Goal: Task Accomplishment & Management: Use online tool/utility

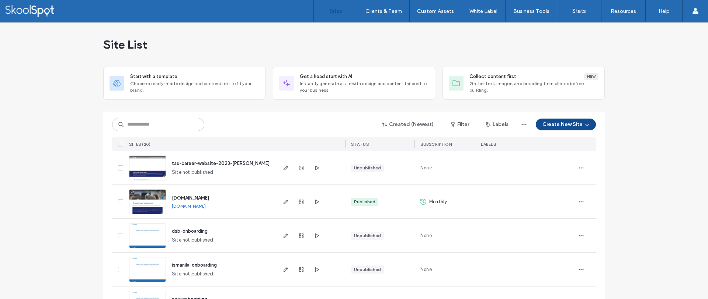
scroll to position [344, 0]
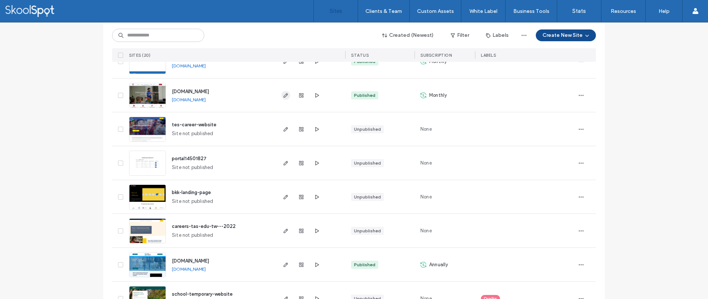
click at [283, 94] on icon "button" at bounding box center [286, 96] width 6 height 6
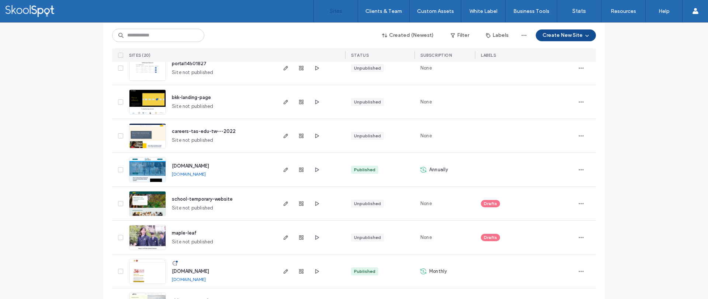
scroll to position [440, 0]
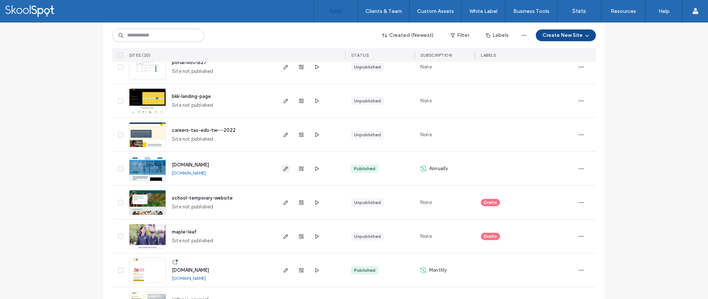
click at [285, 164] on span "button" at bounding box center [285, 168] width 9 height 9
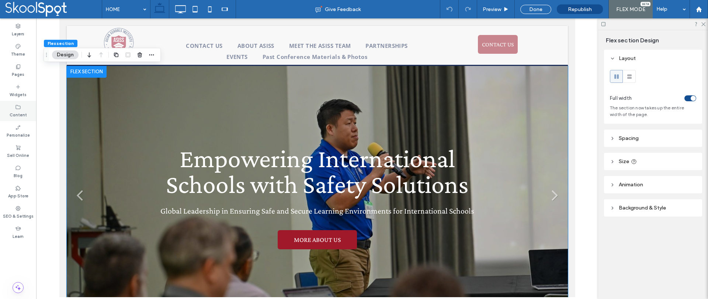
click at [12, 113] on label "Content" at bounding box center [18, 114] width 17 height 8
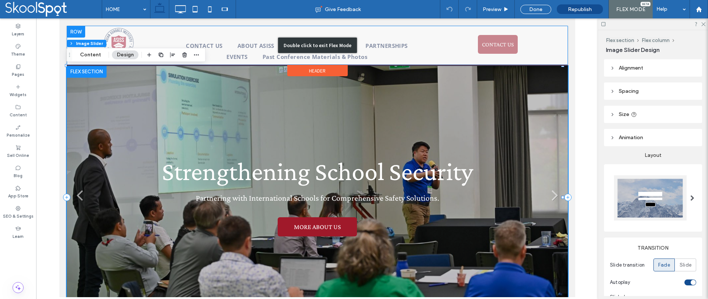
click at [124, 44] on div "Double click to exit Flex Mode" at bounding box center [316, 45] width 501 height 39
click at [121, 33] on div "Double click to exit Flex Mode" at bounding box center [316, 45] width 501 height 39
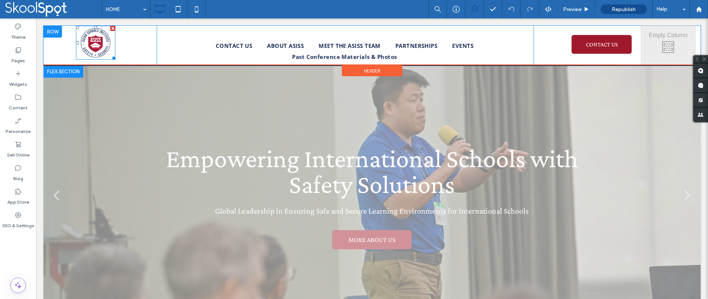
click at [102, 42] on img at bounding box center [95, 43] width 39 height 34
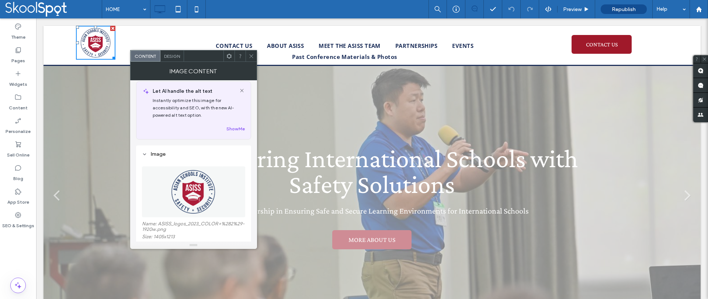
scroll to position [6, 0]
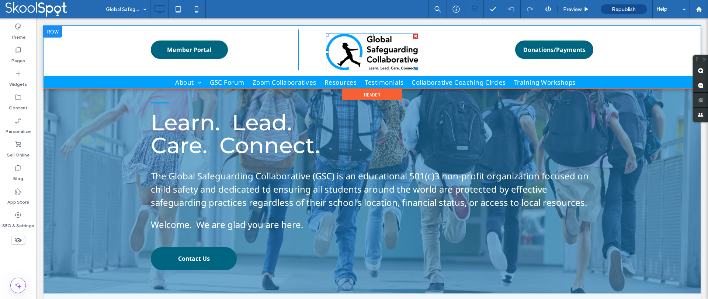
click at [357, 59] on img at bounding box center [372, 52] width 92 height 37
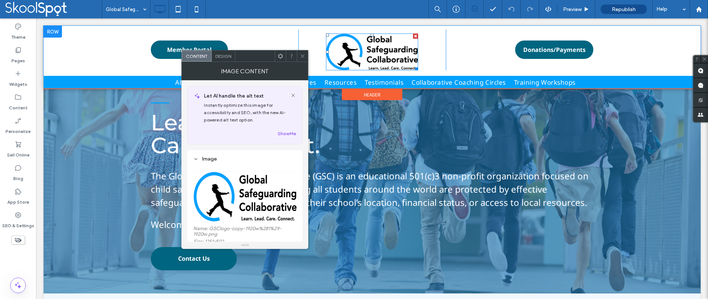
click at [357, 59] on img at bounding box center [372, 52] width 92 height 37
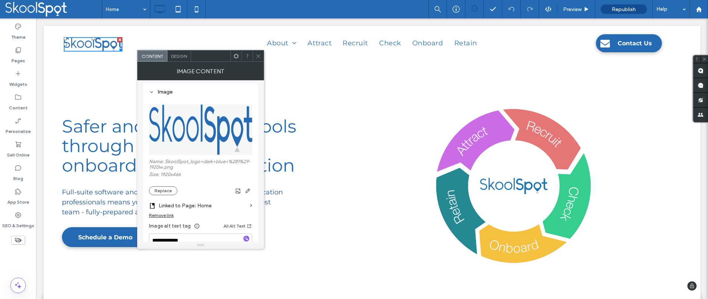
click at [120, 180] on div at bounding box center [239, 179] width 354 height 6
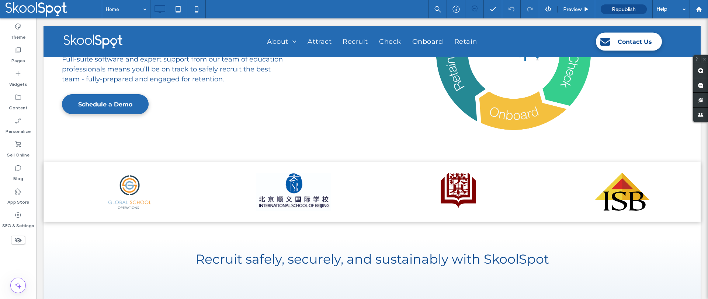
scroll to position [133, 0]
click at [135, 195] on li "Slide title Write your caption here Button" at bounding box center [129, 192] width 74 height 38
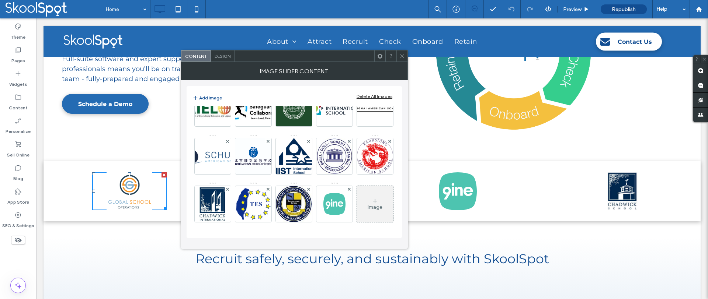
scroll to position [263, 0]
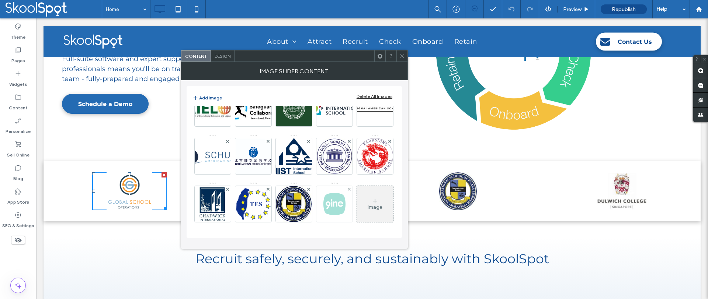
click at [323, 201] on img at bounding box center [334, 204] width 22 height 22
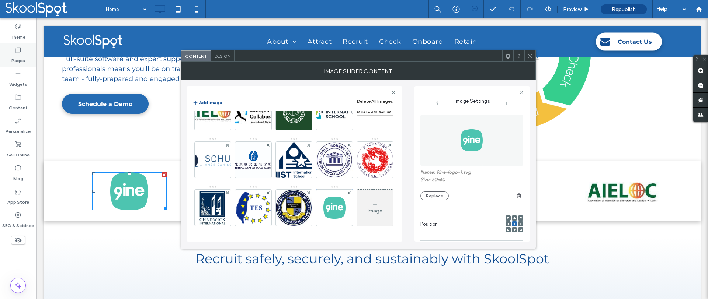
click at [10, 52] on div "Pages" at bounding box center [18, 56] width 36 height 24
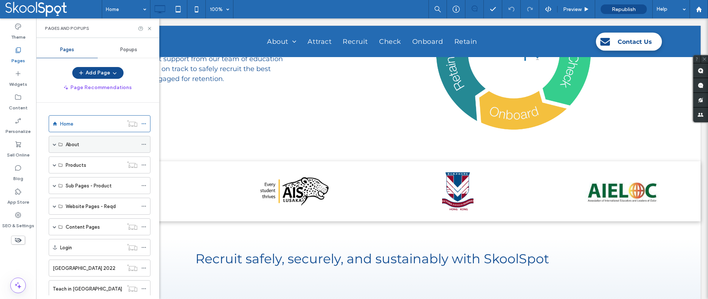
click at [54, 147] on span at bounding box center [55, 144] width 4 height 16
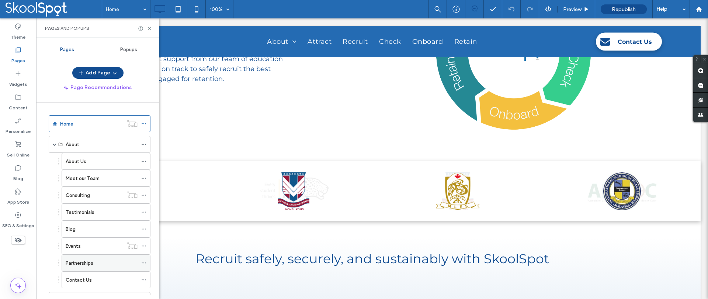
click at [101, 265] on div "Partnerships" at bounding box center [102, 264] width 72 height 8
click at [147, 30] on icon at bounding box center [150, 29] width 6 height 6
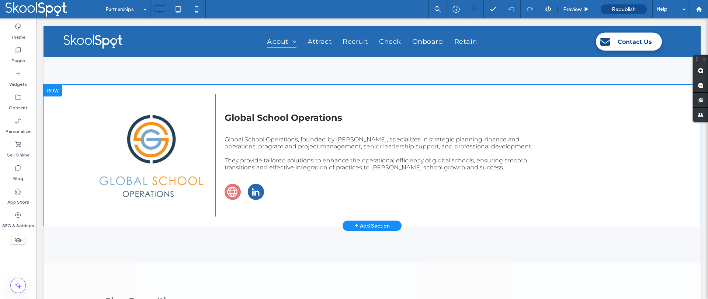
scroll to position [901, 0]
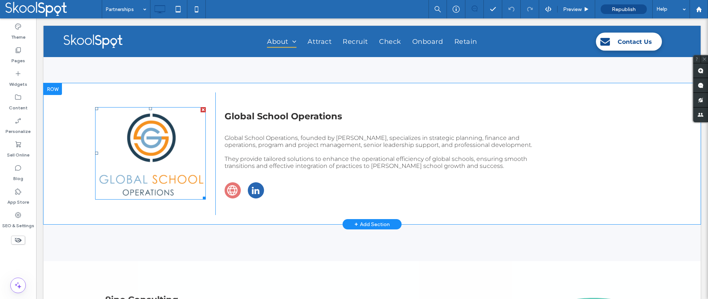
click at [165, 143] on img at bounding box center [150, 153] width 111 height 93
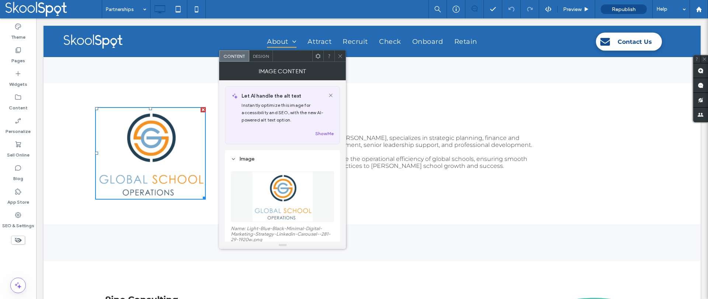
click at [460, 156] on span "They provide tailored solutions to enhance the operational efficiency of global…" at bounding box center [376, 163] width 303 height 14
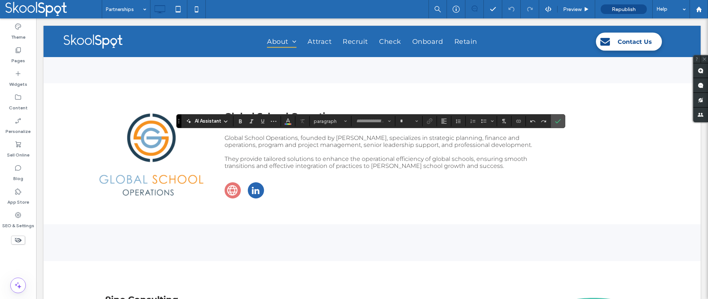
type input "**********"
type input "**"
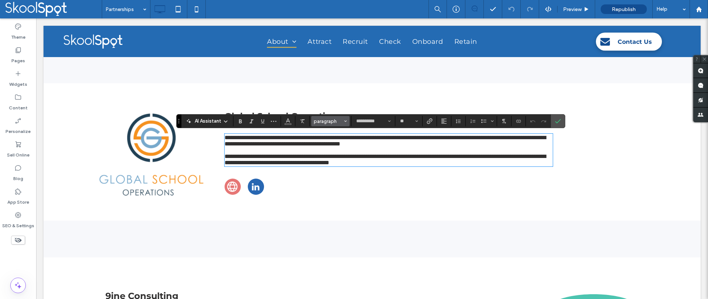
click at [312, 121] on button "paragraph" at bounding box center [330, 121] width 38 height 10
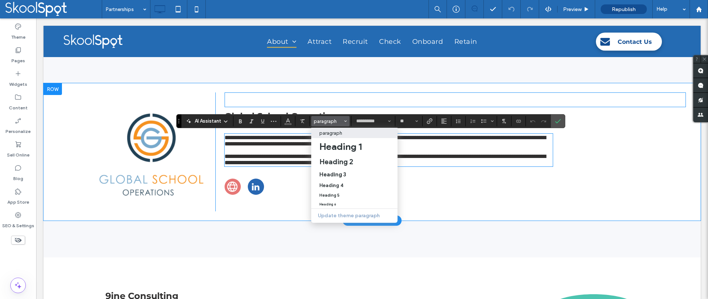
click at [315, 107] on div at bounding box center [456, 100] width 462 height 15
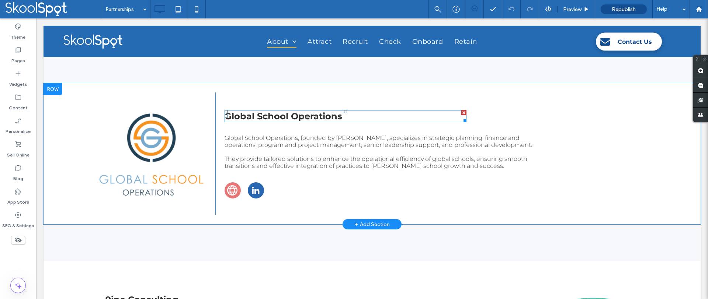
click at [310, 116] on span "Global School Operations" at bounding box center [284, 116] width 118 height 11
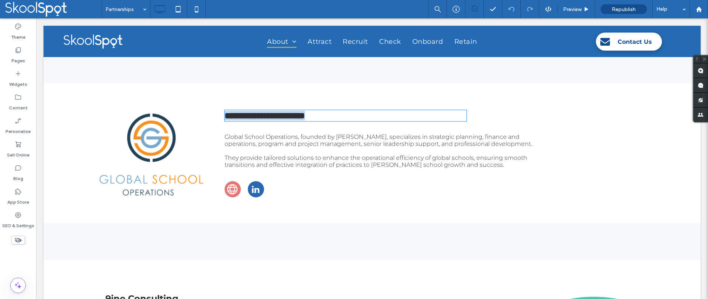
click at [305, 116] on strong "**********" at bounding box center [265, 115] width 80 height 9
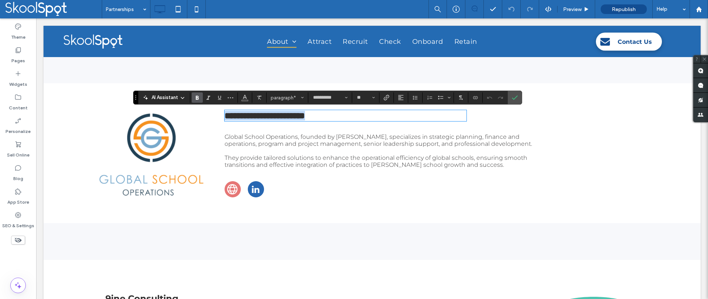
click at [305, 116] on strong "**********" at bounding box center [265, 115] width 80 height 9
copy strong "**********"
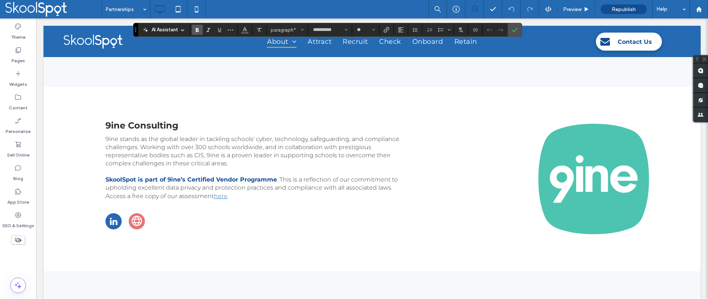
scroll to position [1074, 0]
click at [629, 171] on img at bounding box center [593, 179] width 111 height 111
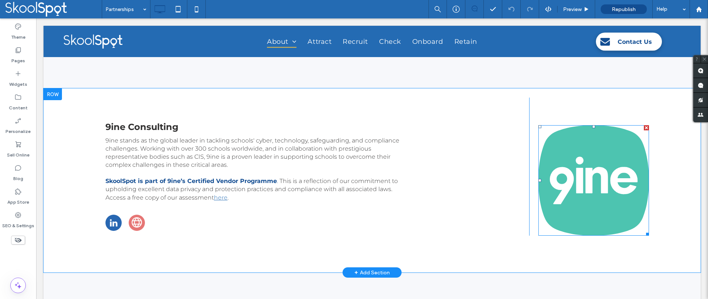
click at [599, 173] on img at bounding box center [593, 180] width 111 height 111
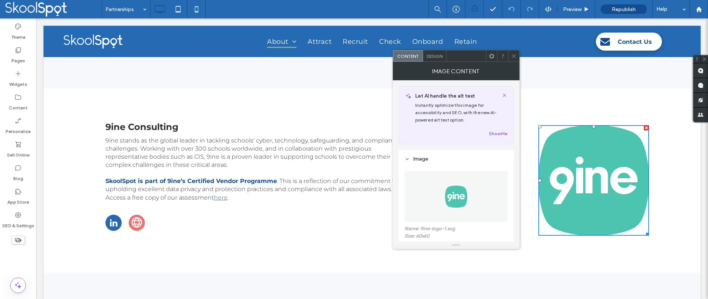
click at [130, 129] on span "9ine Consulting" at bounding box center [141, 127] width 73 height 11
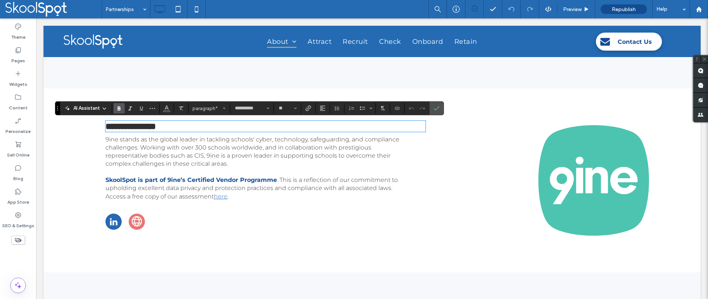
click at [130, 129] on strong "**********" at bounding box center [130, 126] width 51 height 9
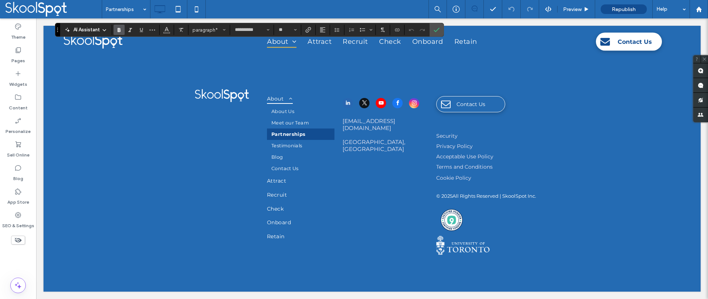
scroll to position [1331, 0]
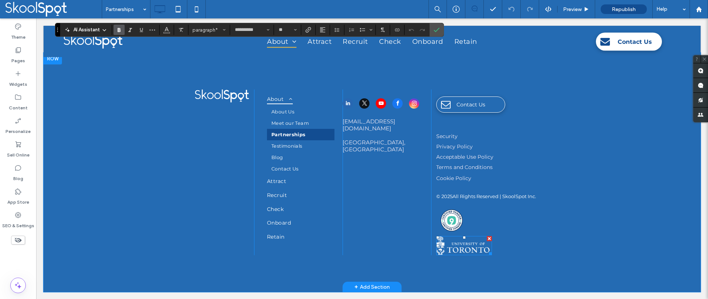
click at [451, 250] on img at bounding box center [464, 245] width 56 height 19
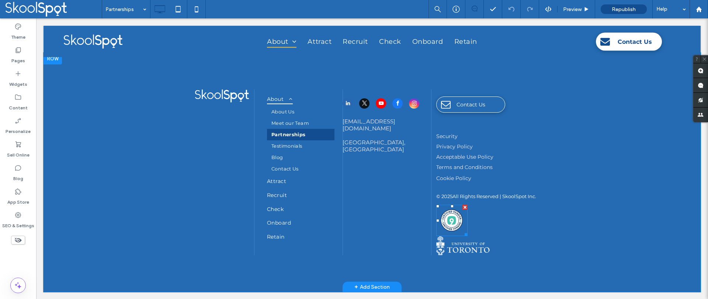
click at [449, 227] on img at bounding box center [451, 220] width 31 height 31
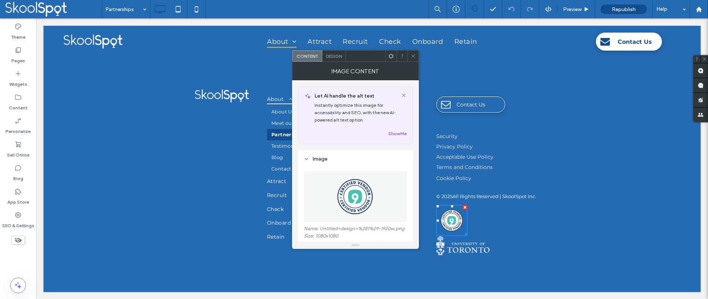
click at [469, 243] on img at bounding box center [464, 245] width 56 height 19
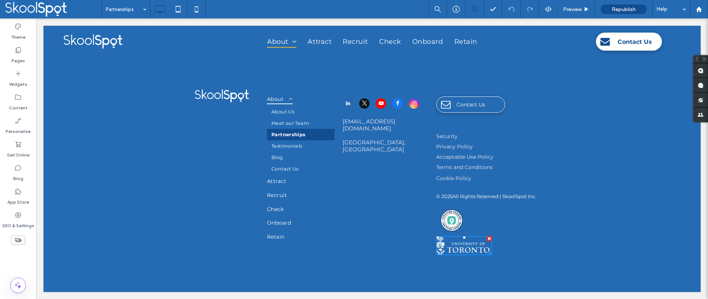
click at [465, 249] on img at bounding box center [464, 245] width 56 height 19
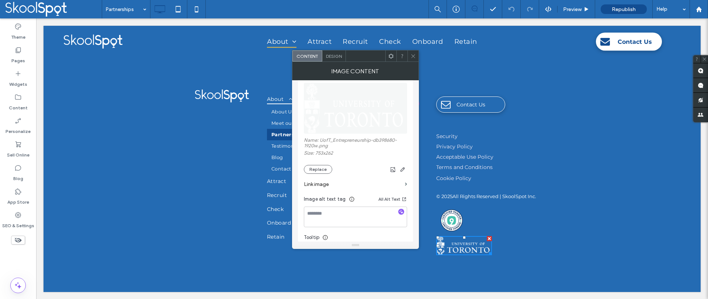
scroll to position [89, 0]
click at [340, 106] on img at bounding box center [356, 107] width 104 height 51
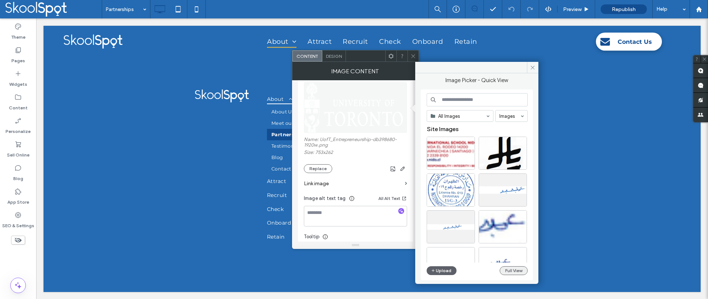
click at [507, 271] on button "Full View" at bounding box center [514, 271] width 28 height 9
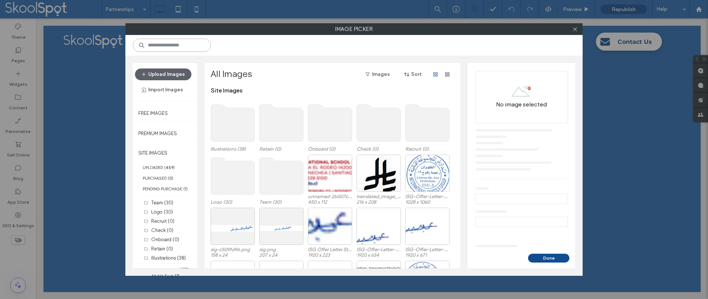
click at [169, 49] on input at bounding box center [172, 45] width 78 height 13
type input "*******"
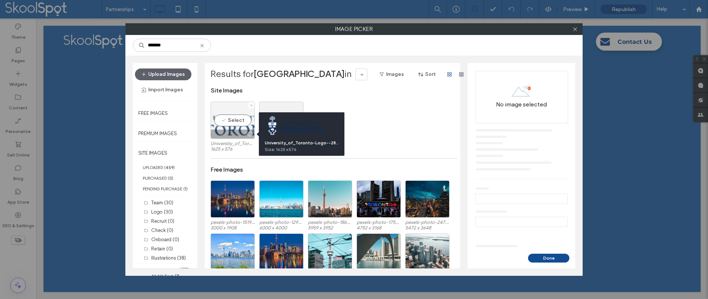
click at [249, 135] on div at bounding box center [249, 134] width 9 height 6
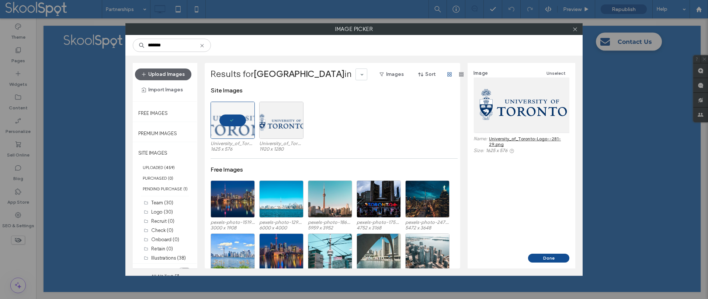
click at [527, 139] on link "University_of_Toronto-Logo--281-29.png" at bounding box center [529, 141] width 80 height 11
click at [575, 31] on icon at bounding box center [575, 30] width 6 height 6
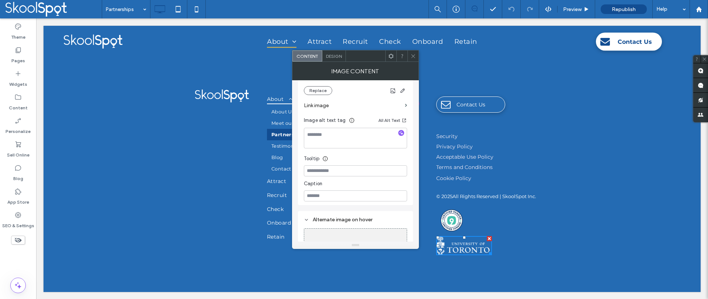
scroll to position [209, 0]
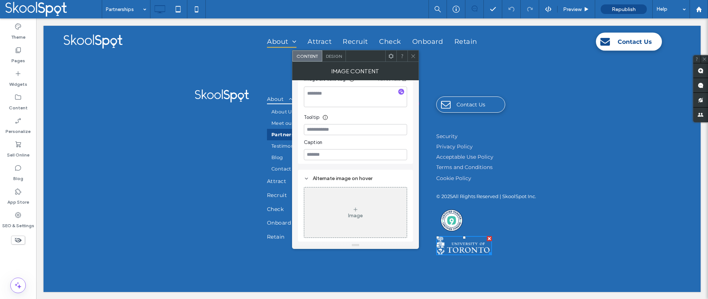
click at [412, 62] on div "Image Content" at bounding box center [355, 71] width 127 height 18
click at [412, 60] on span at bounding box center [413, 56] width 6 height 11
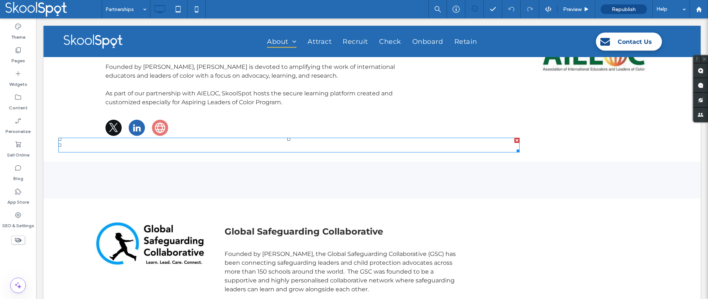
scroll to position [0, 0]
